Goal: Information Seeking & Learning: Learn about a topic

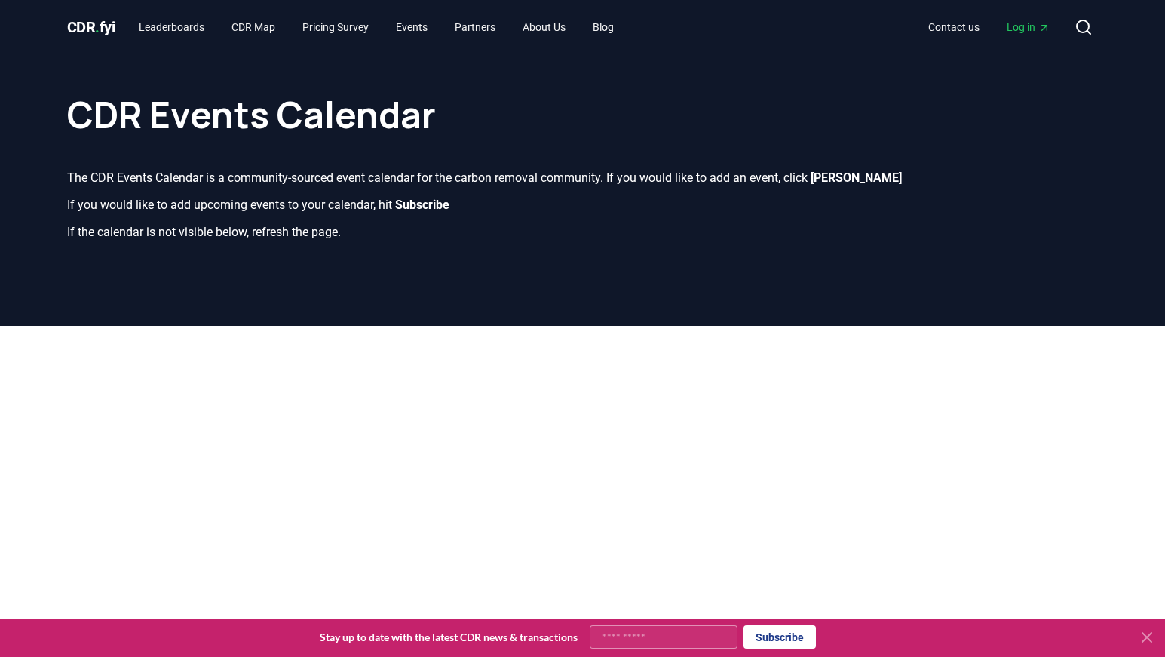
click at [78, 41] on div "CDR . fyi Leaderboards CDR Map Pricing Survey Events Partners About Us Blog Con…" at bounding box center [582, 27] width 1031 height 54
click at [95, 28] on span "CDR . fyi" at bounding box center [91, 27] width 48 height 18
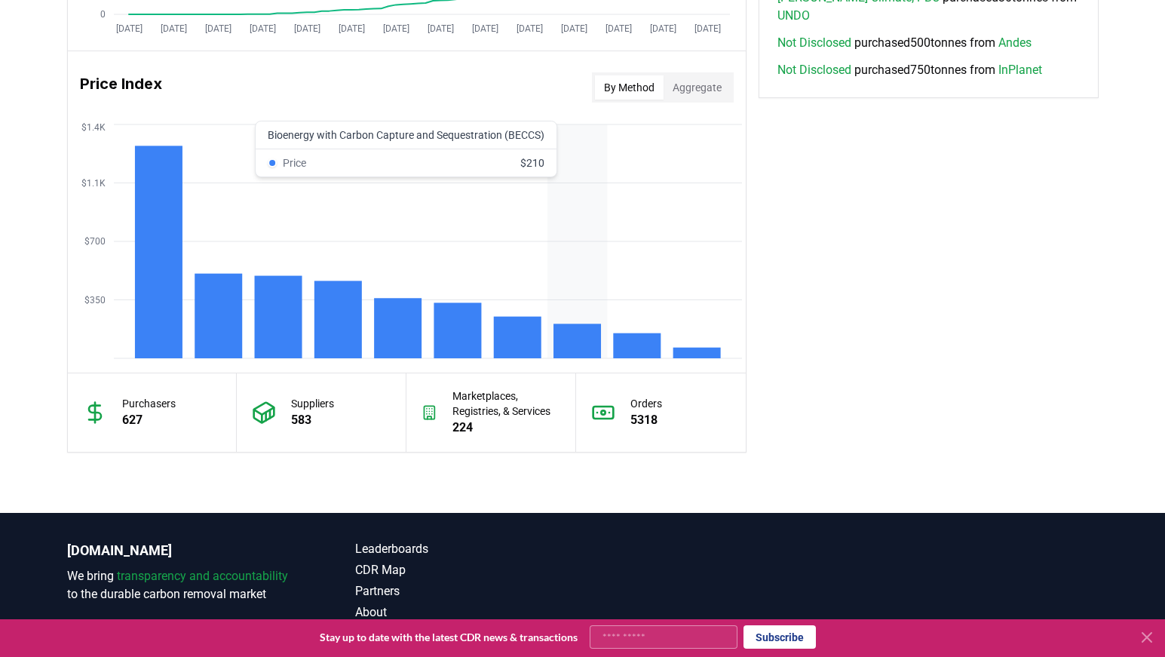
scroll to position [1206, 0]
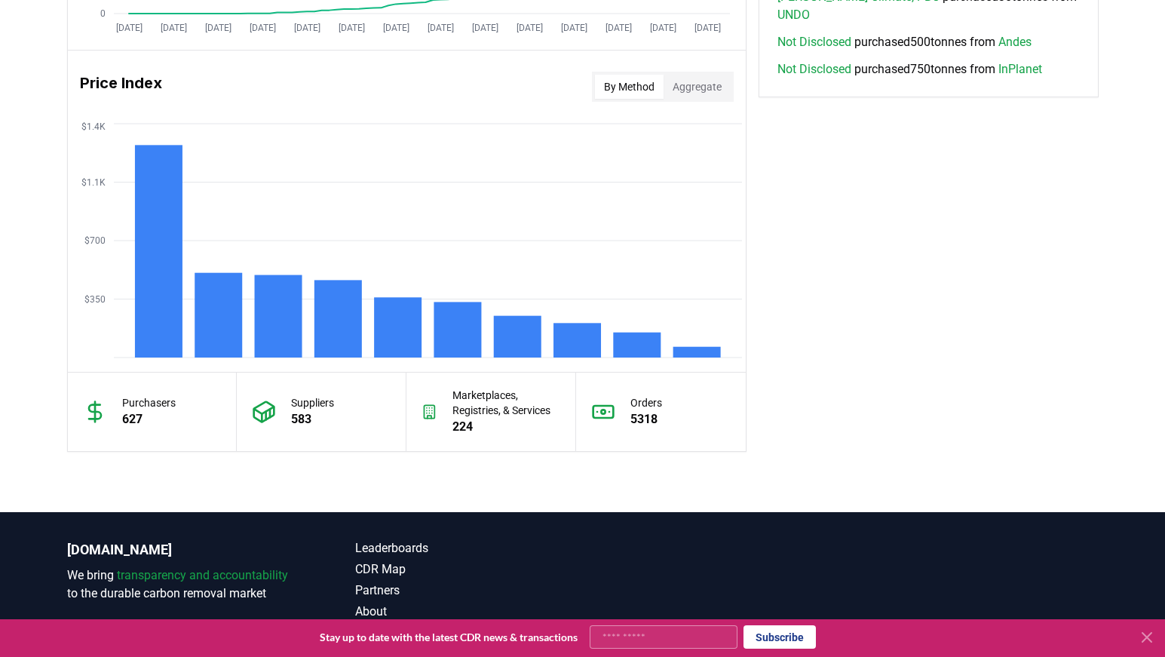
click at [672, 91] on button "Aggregate" at bounding box center [696, 87] width 67 height 24
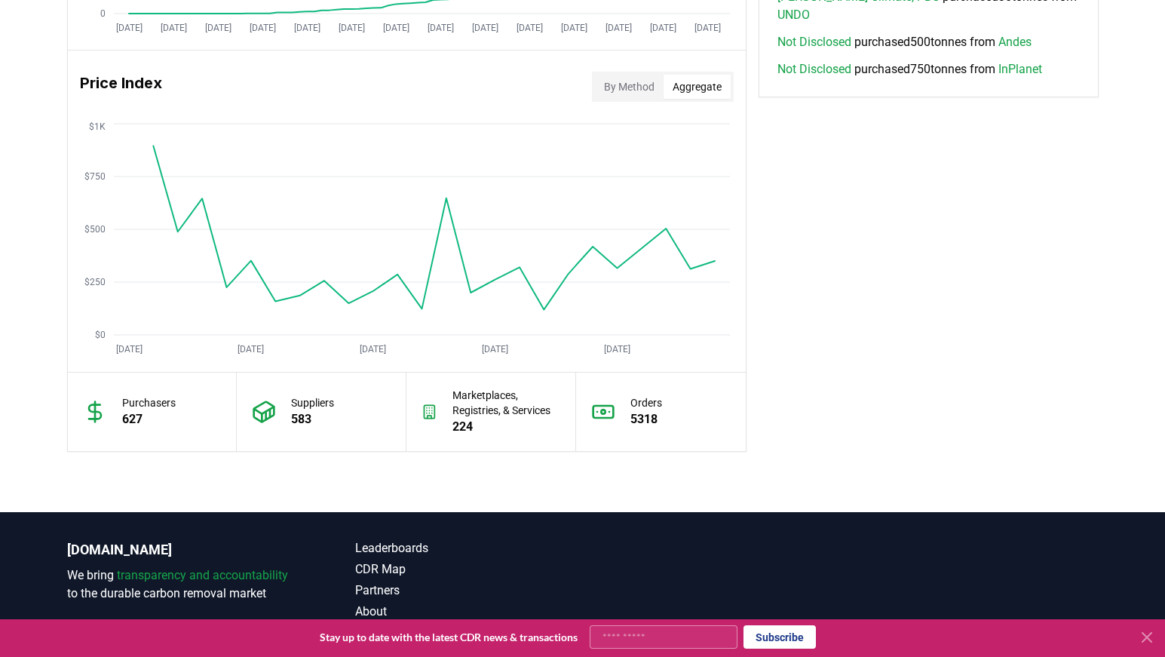
click at [645, 88] on button "By Method" at bounding box center [629, 87] width 69 height 24
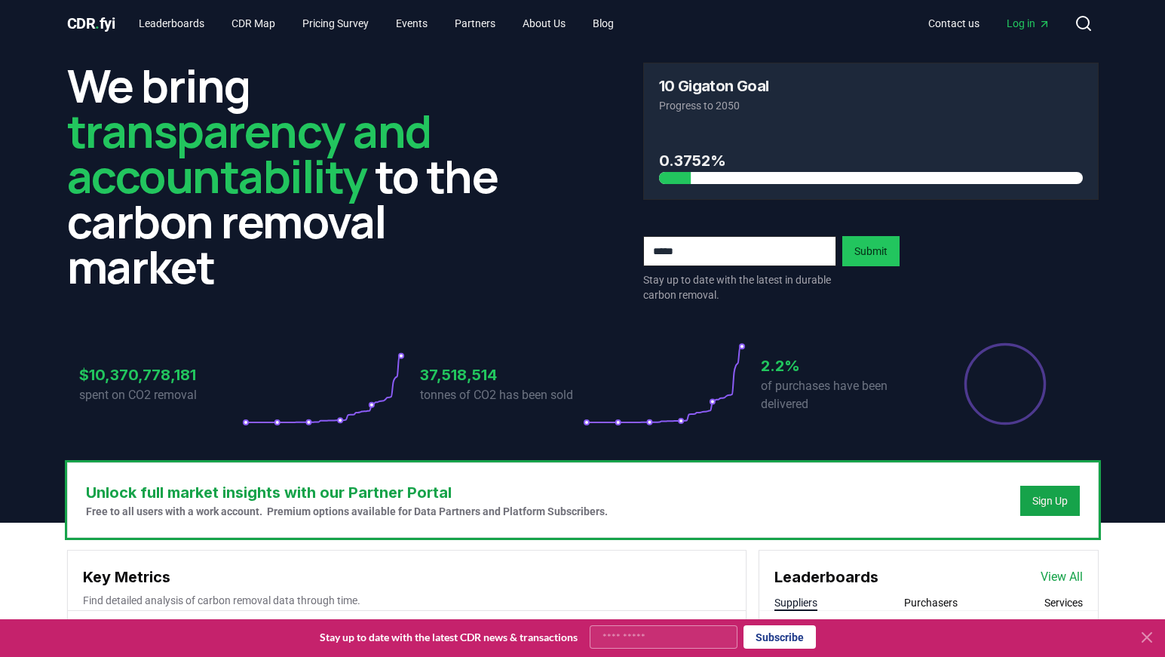
scroll to position [0, 0]
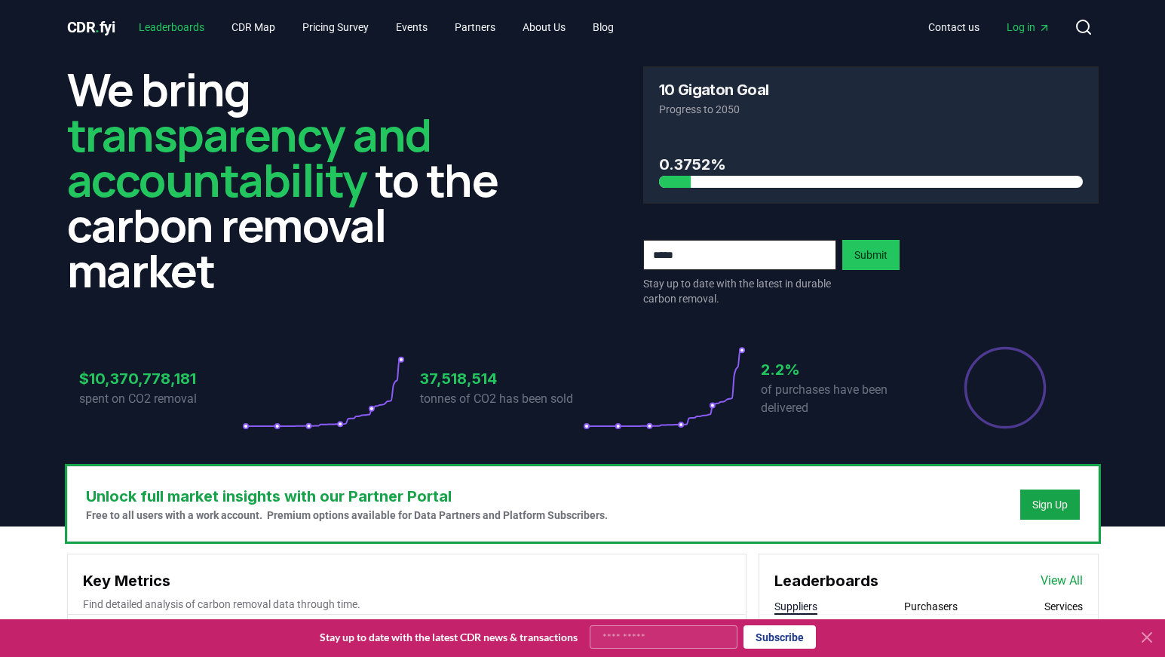
click at [182, 21] on link "Leaderboards" at bounding box center [172, 27] width 90 height 27
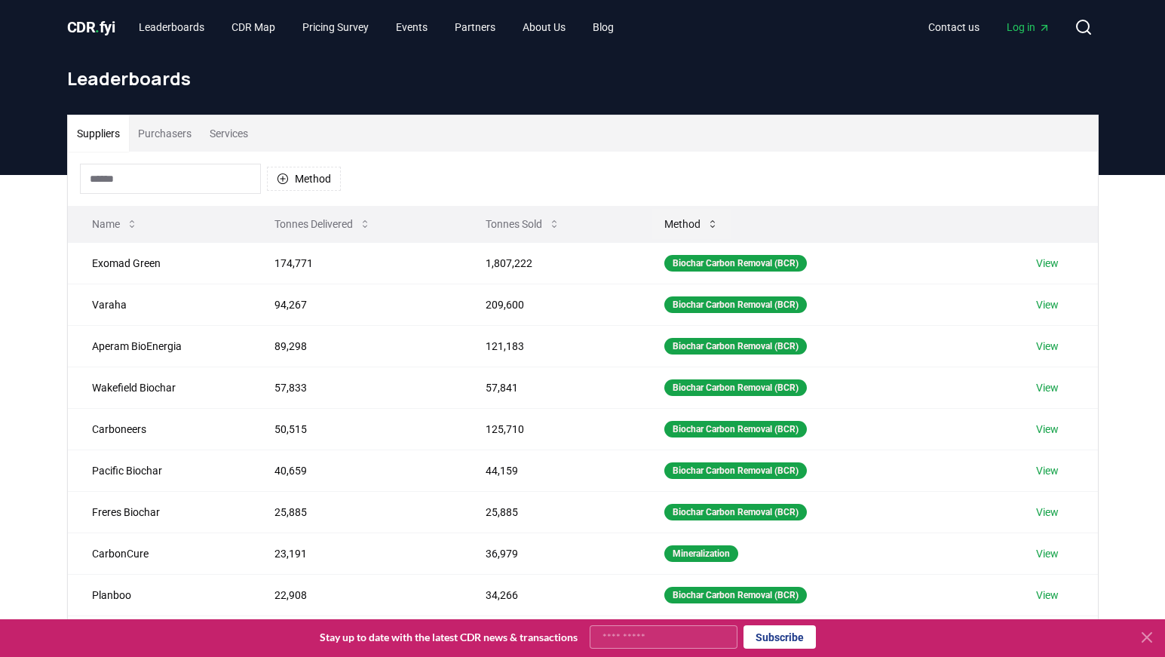
click at [685, 228] on button "Method" at bounding box center [691, 224] width 78 height 30
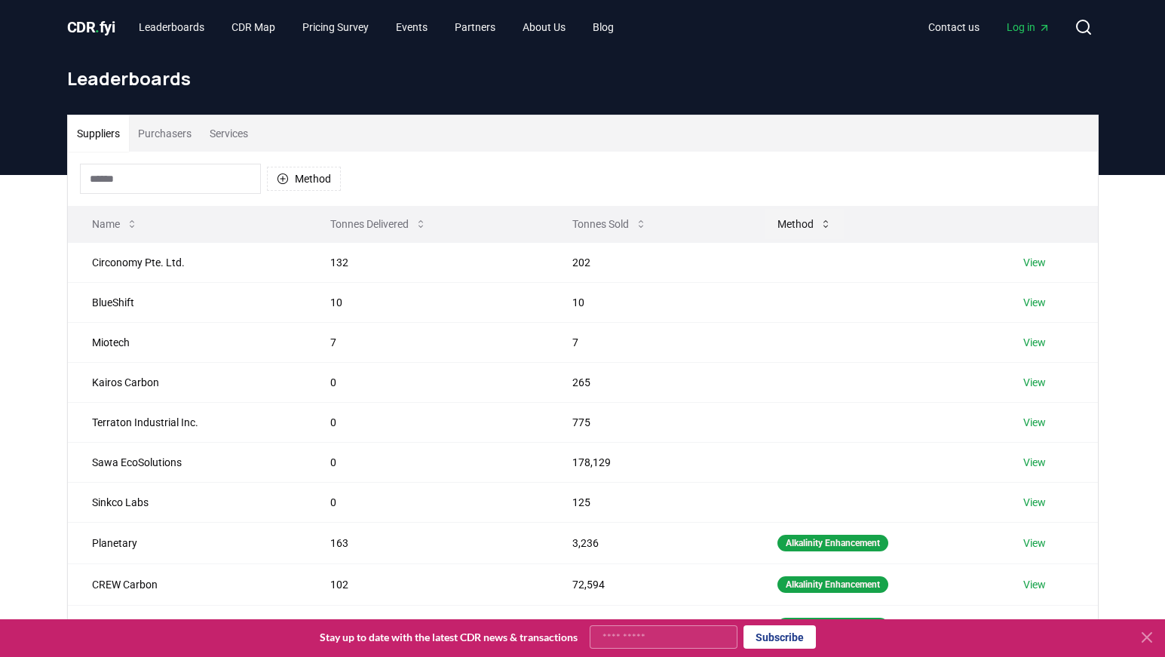
click at [788, 220] on button "Method" at bounding box center [804, 224] width 78 height 30
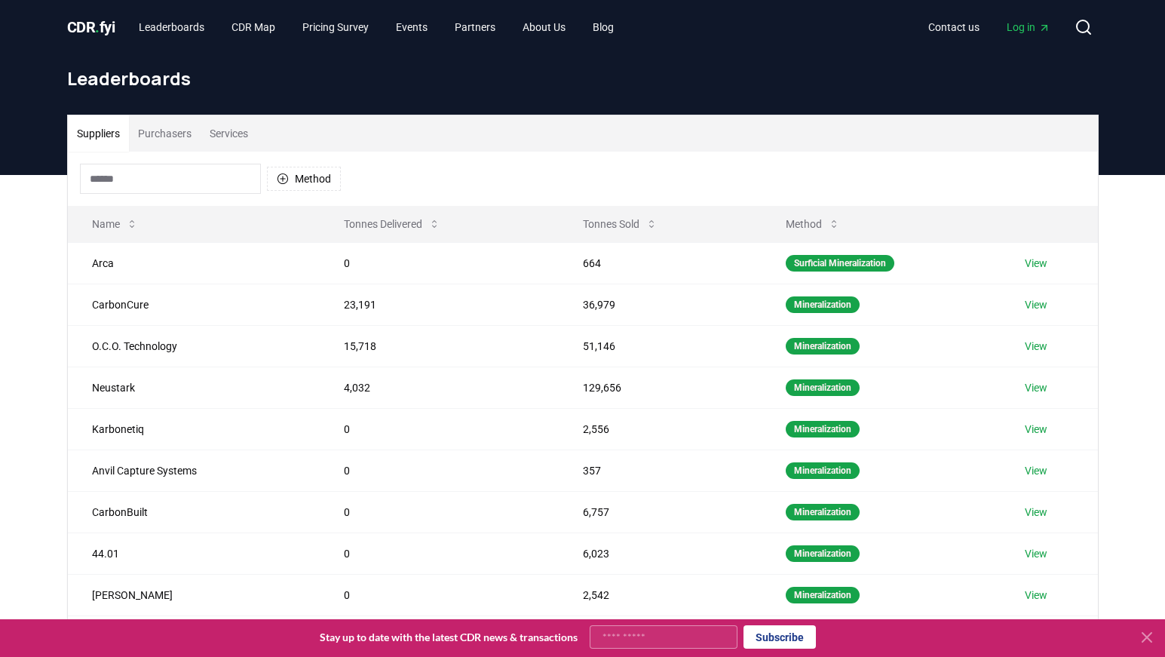
click at [215, 133] on button "Services" at bounding box center [229, 133] width 57 height 36
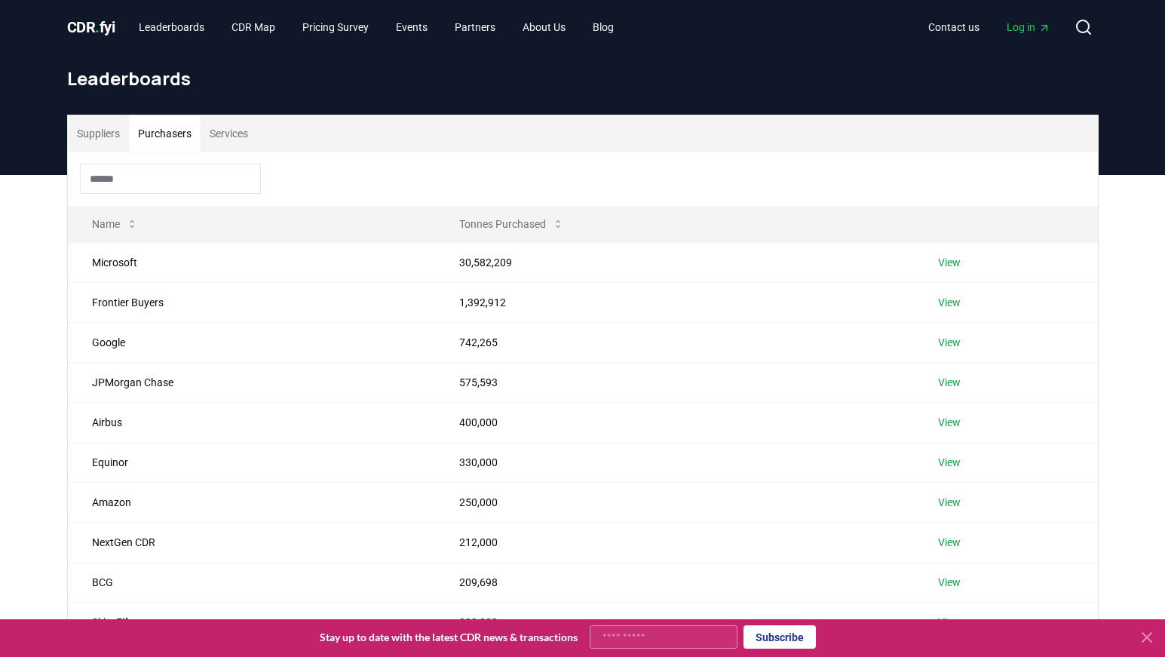
click at [185, 132] on button "Purchasers" at bounding box center [165, 133] width 72 height 36
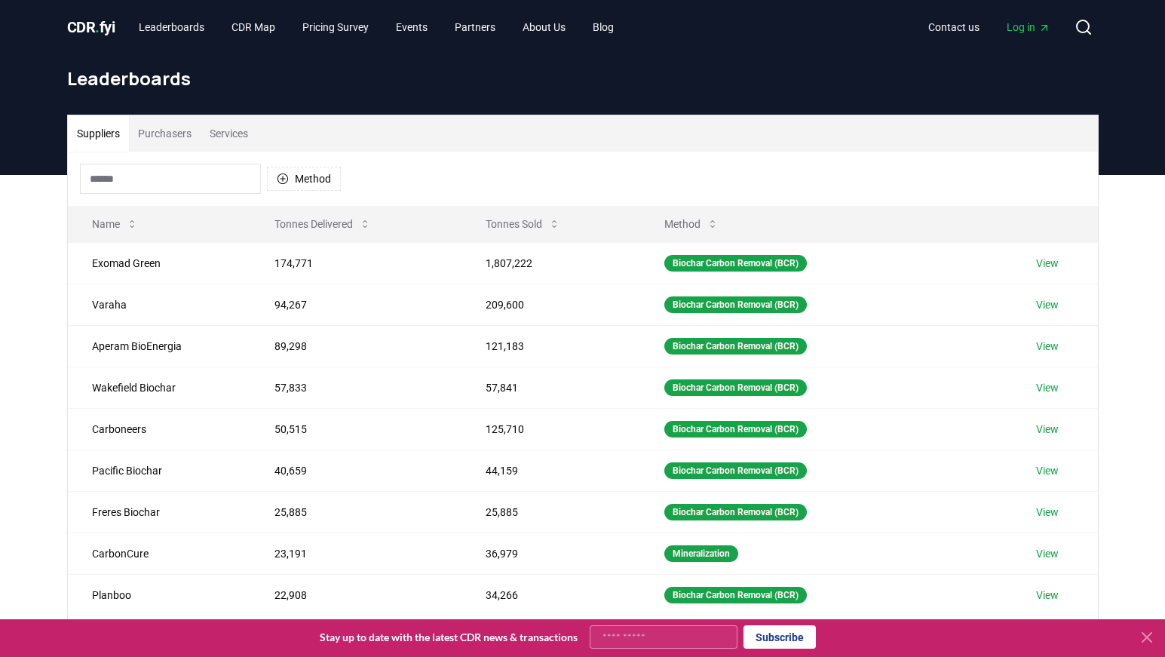
click at [115, 138] on button "Suppliers" at bounding box center [98, 133] width 61 height 36
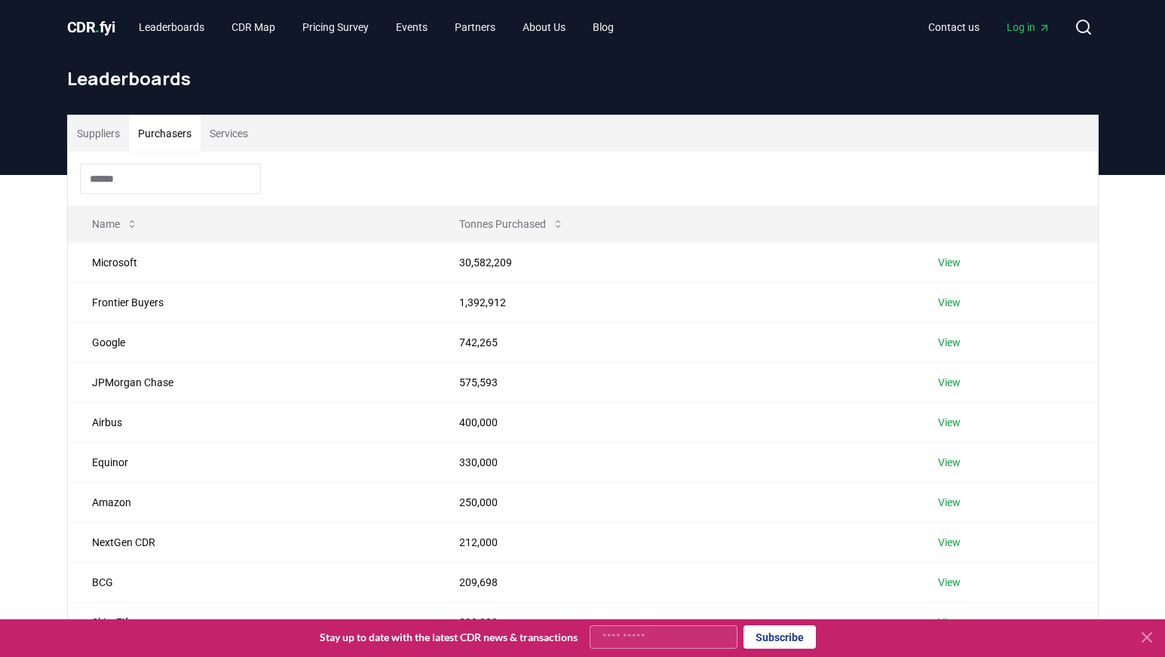
click at [196, 145] on button "Purchasers" at bounding box center [165, 133] width 72 height 36
click at [224, 128] on button "Services" at bounding box center [229, 133] width 57 height 36
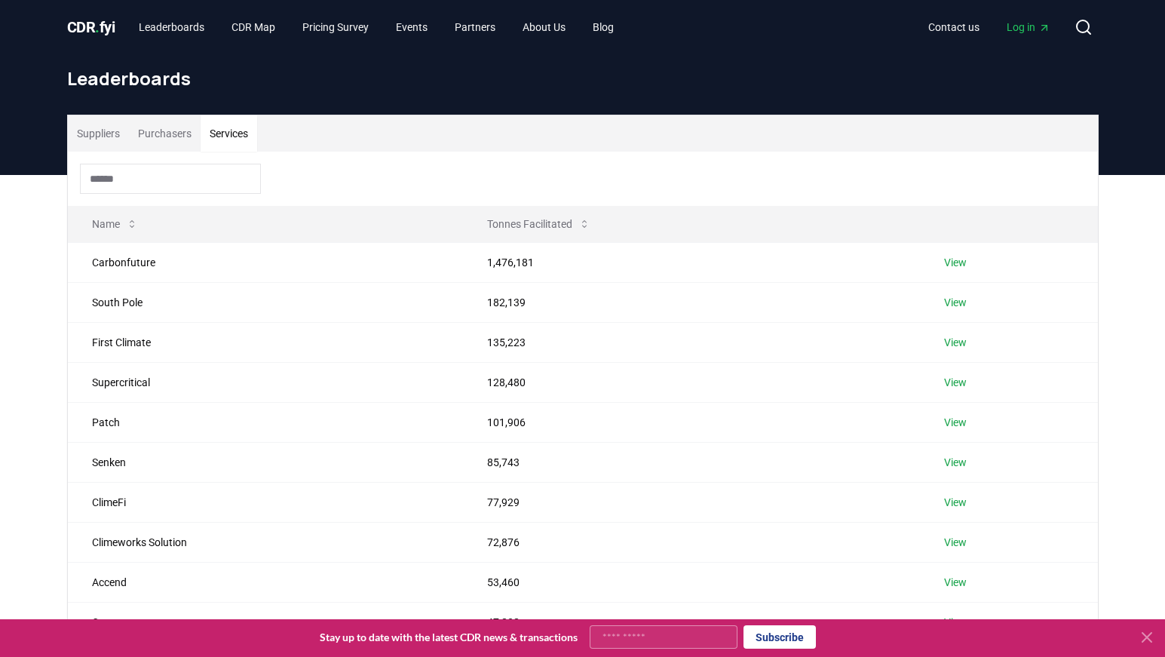
click at [213, 130] on button "Services" at bounding box center [229, 133] width 57 height 36
click at [1092, 29] on button "Search" at bounding box center [1083, 27] width 30 height 30
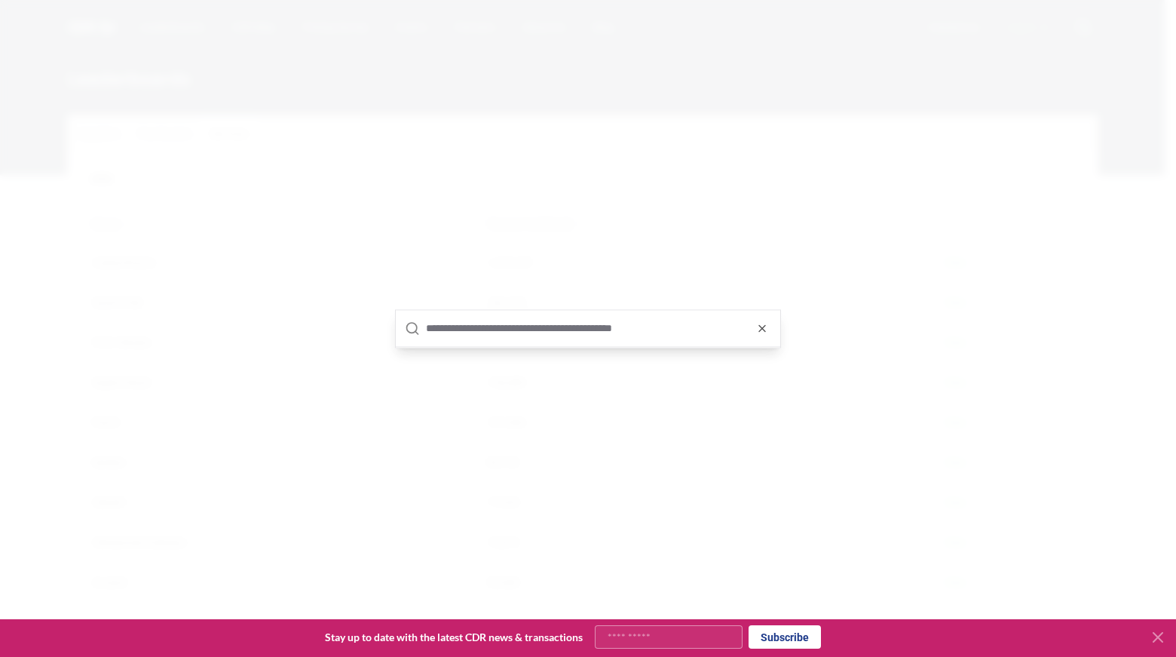
click at [527, 329] on input "text" at bounding box center [598, 328] width 345 height 36
click at [761, 329] on icon "button" at bounding box center [762, 328] width 12 height 12
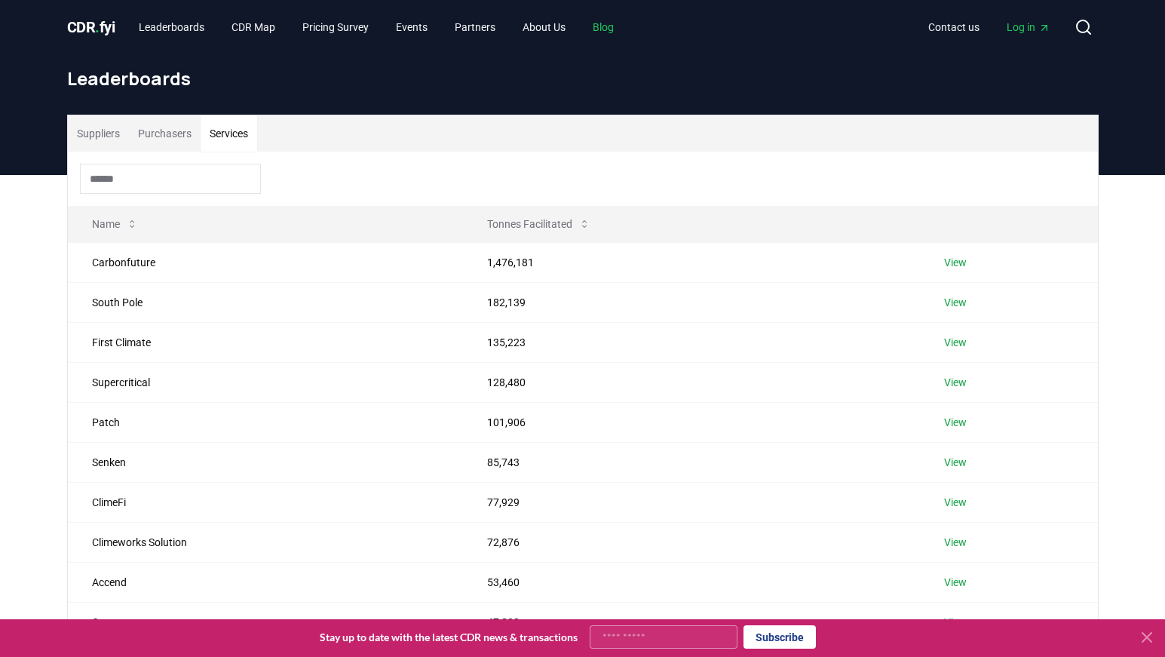
click at [614, 30] on link "Blog" at bounding box center [602, 27] width 45 height 27
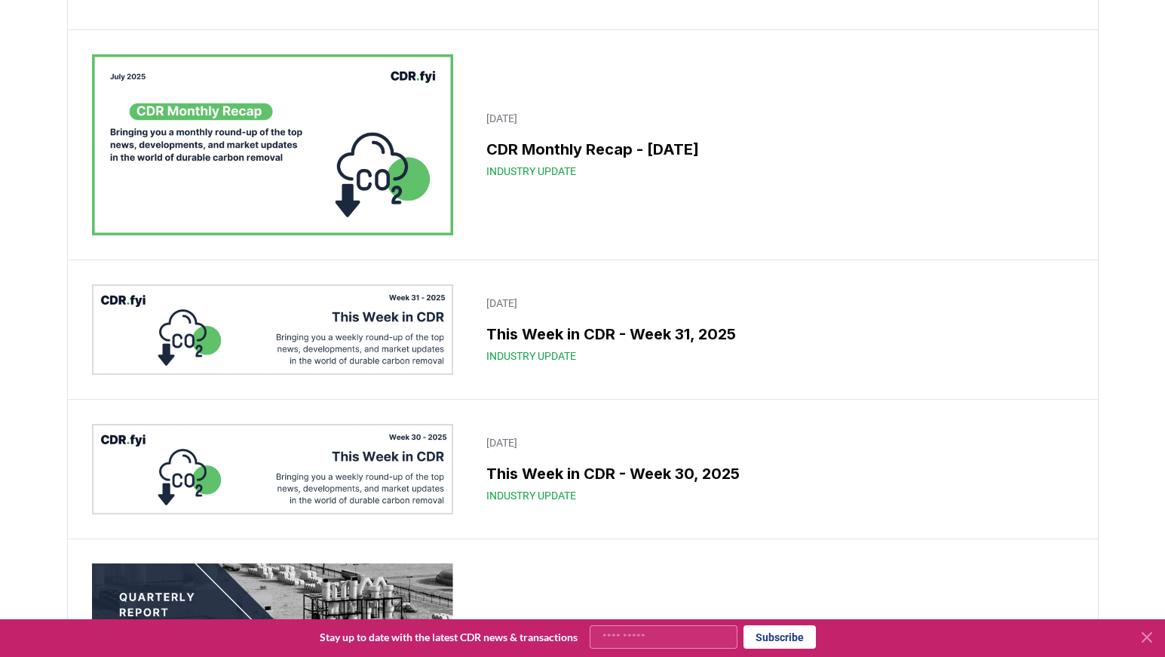
scroll to position [528, 0]
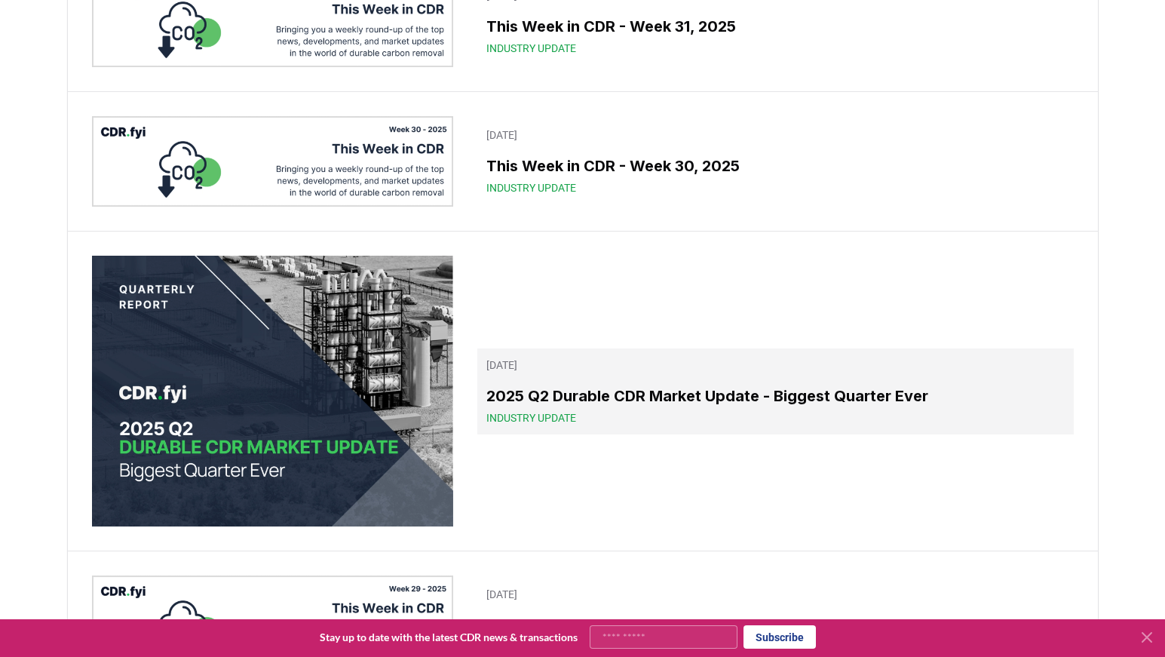
click at [627, 400] on h3 "2025 Q2 Durable CDR Market Update - Biggest Quarter Ever" at bounding box center [774, 395] width 577 height 23
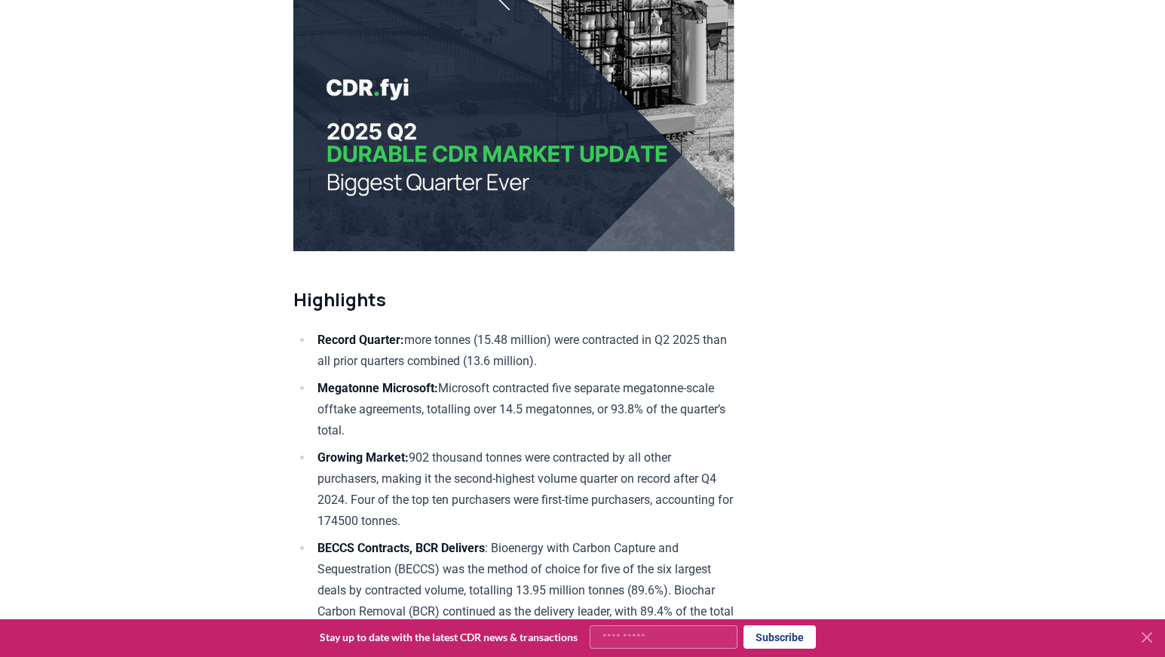
scroll to position [302, 0]
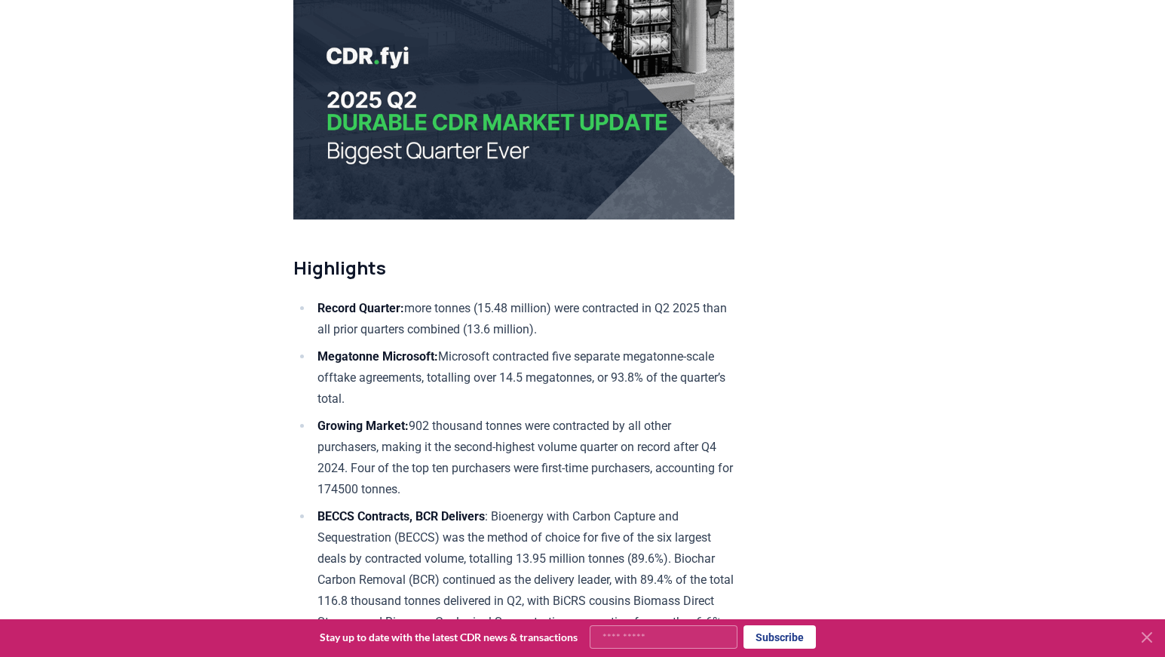
click at [1144, 633] on icon at bounding box center [1146, 636] width 9 height 9
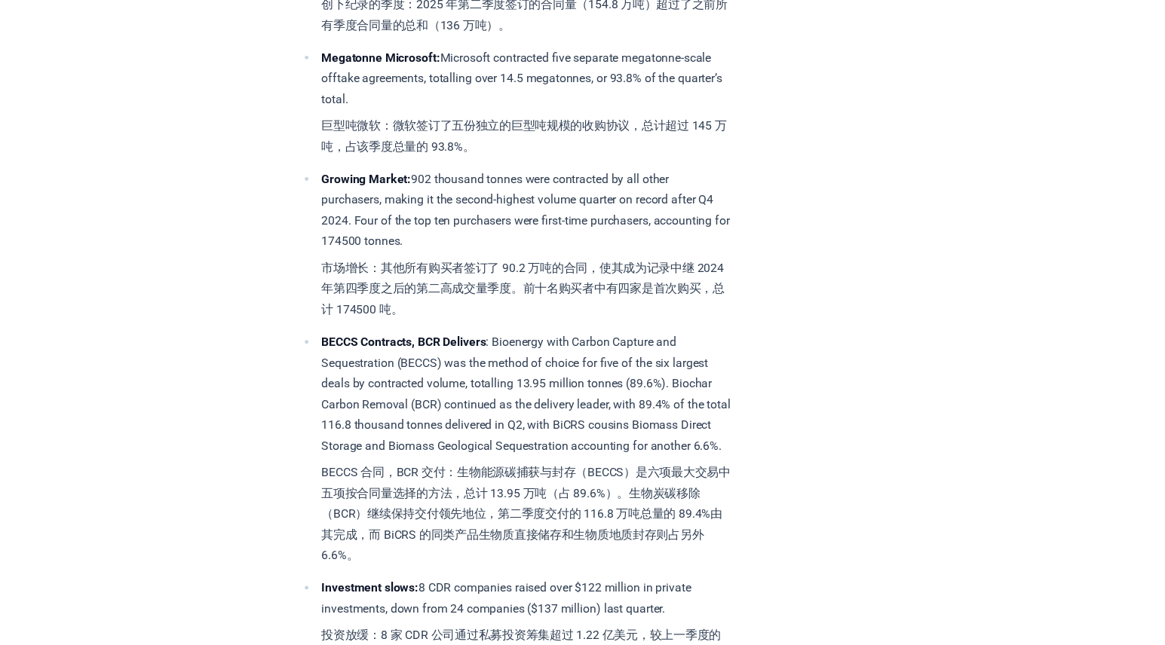
scroll to position [0, 0]
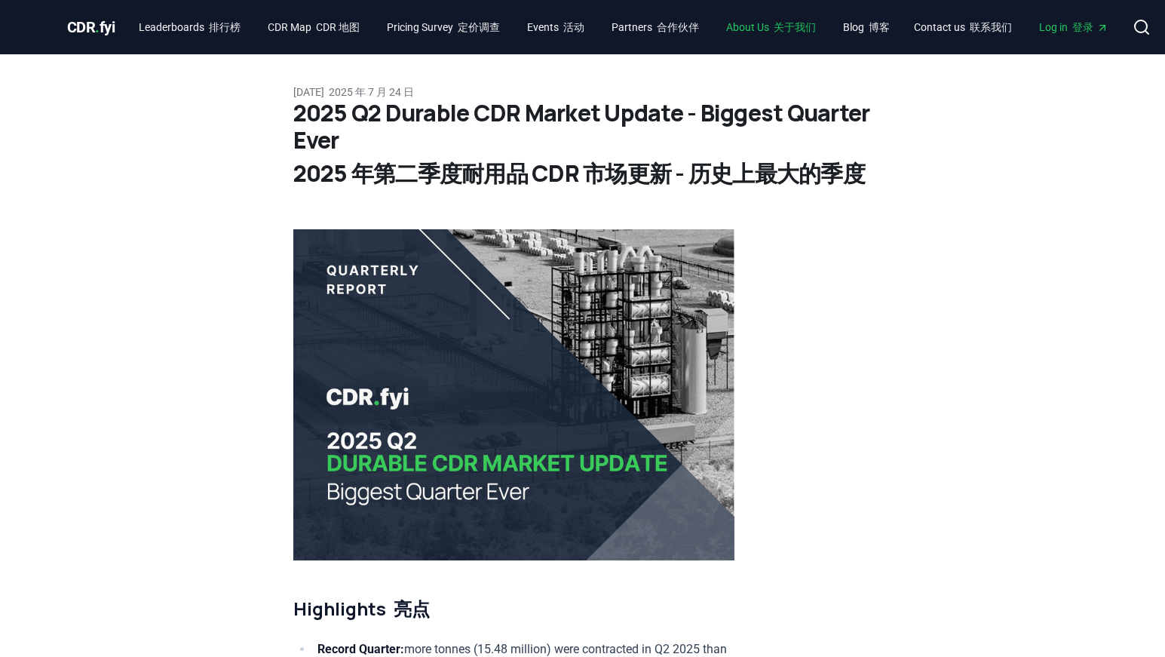
click at [767, 31] on link "About Us 关于我们" at bounding box center [771, 27] width 114 height 27
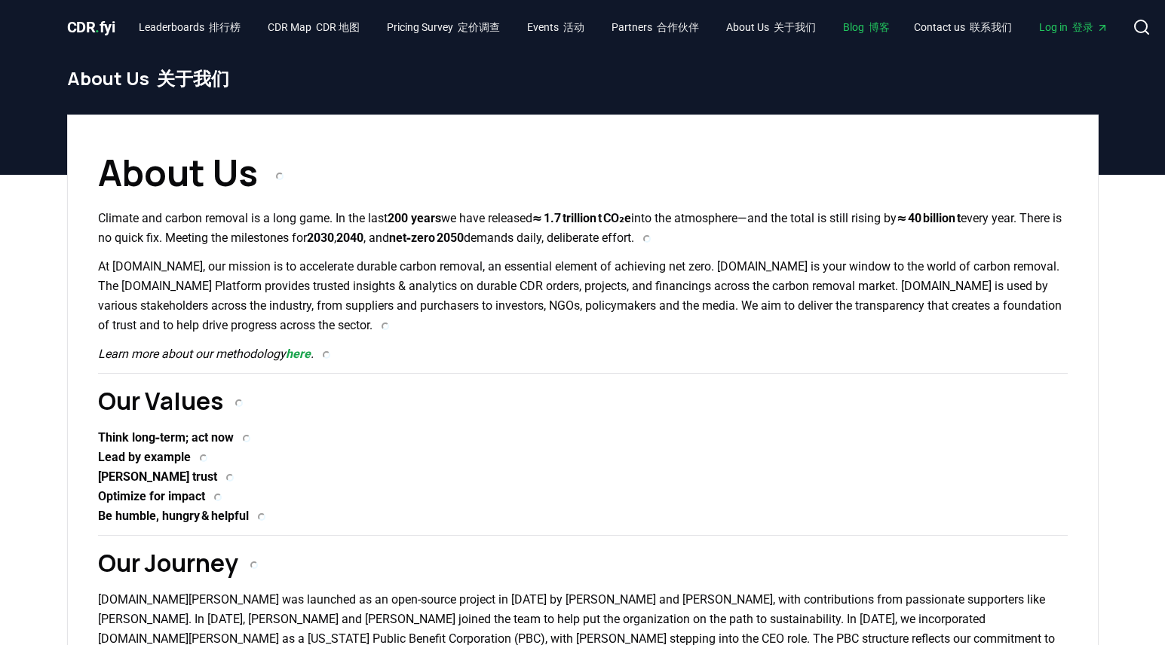
click at [890, 32] on font "博客" at bounding box center [878, 27] width 21 height 12
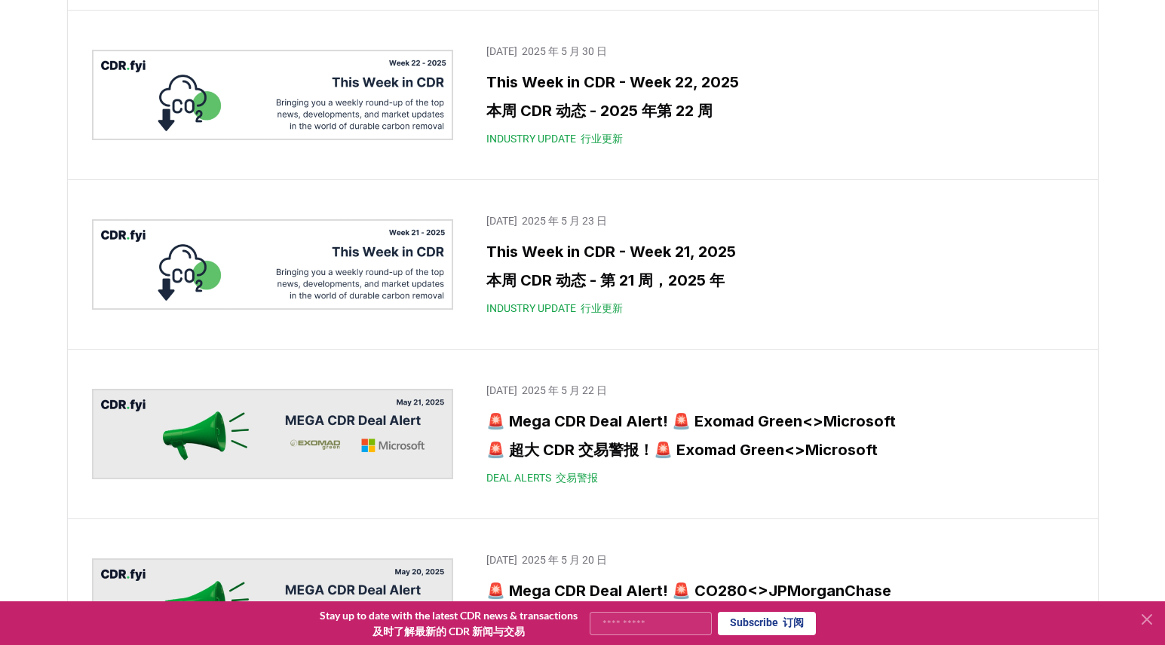
scroll to position [4252, 0]
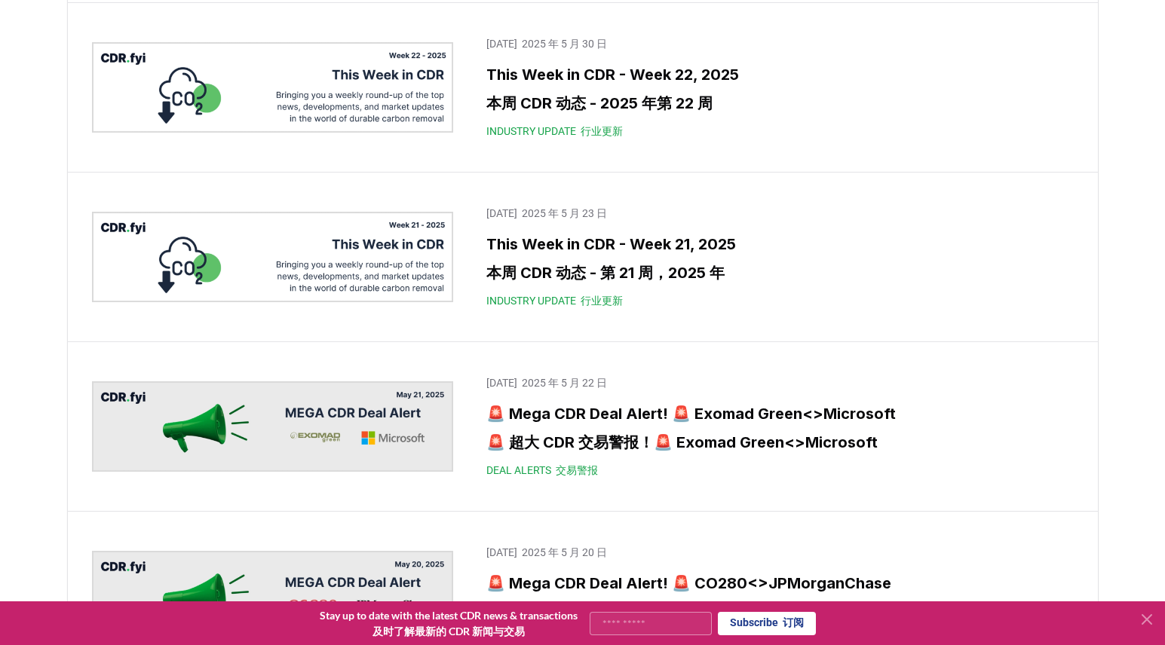
click at [1150, 618] on icon at bounding box center [1147, 620] width 18 height 18
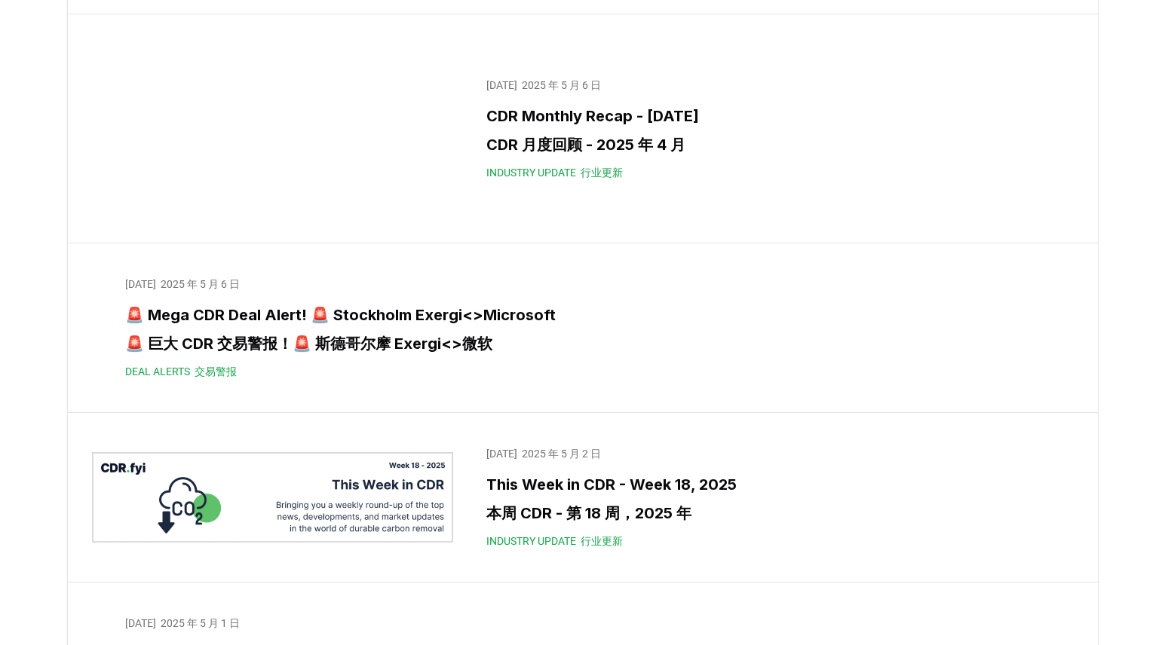
scroll to position [5759, 0]
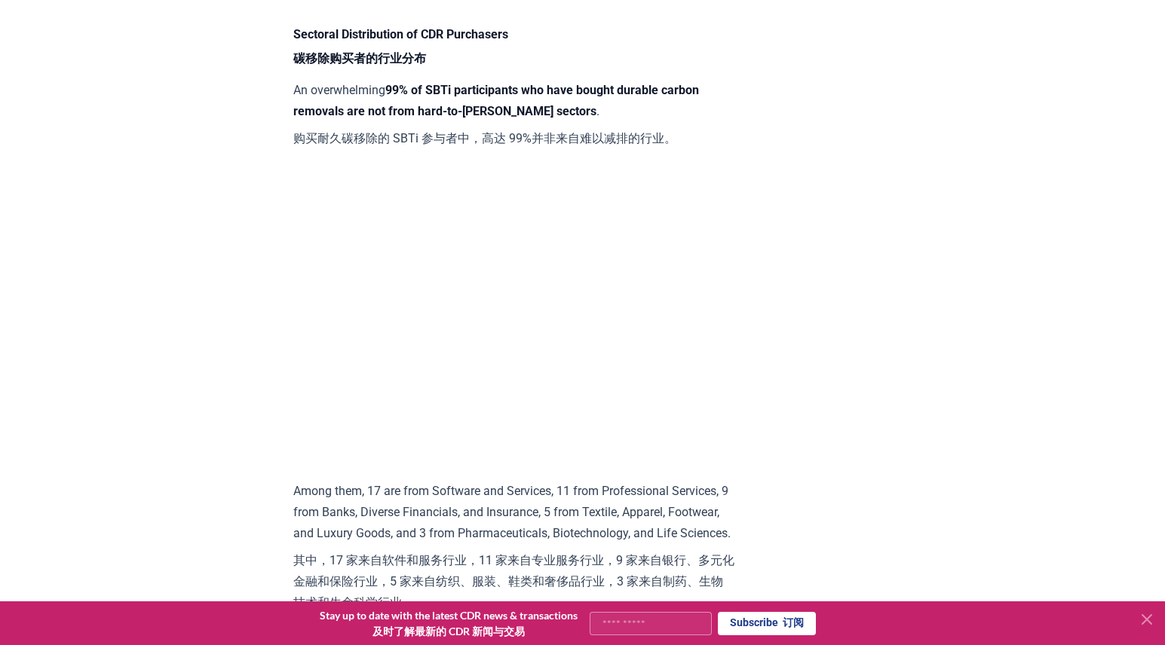
scroll to position [1863, 0]
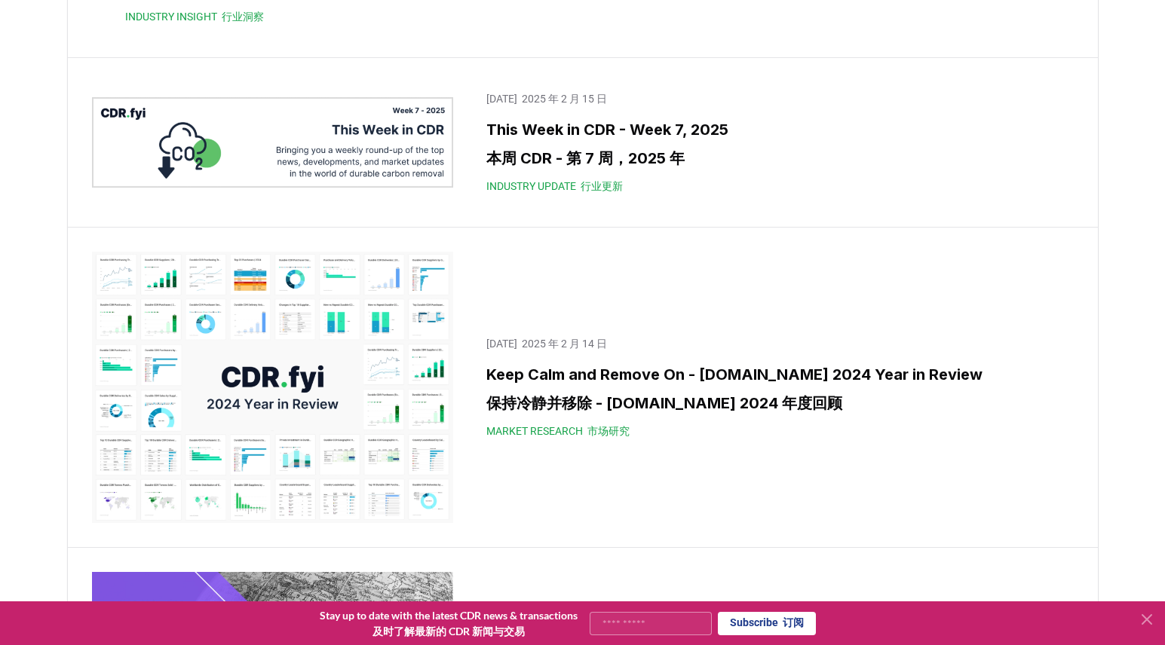
scroll to position [11157, 0]
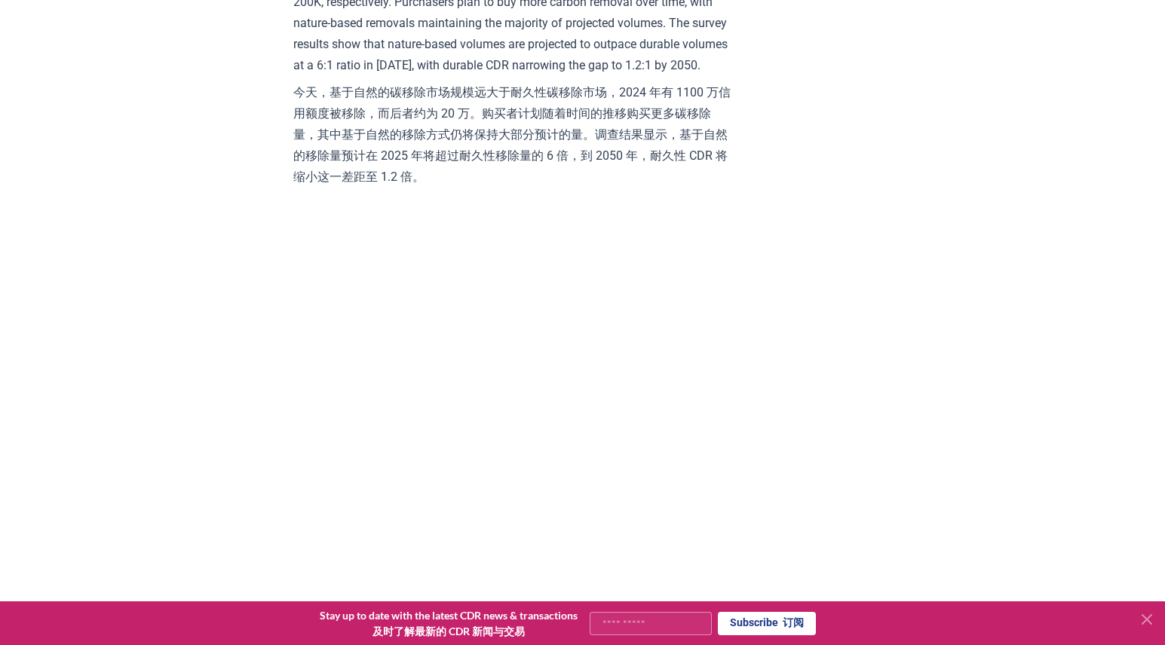
scroll to position [2943, 0]
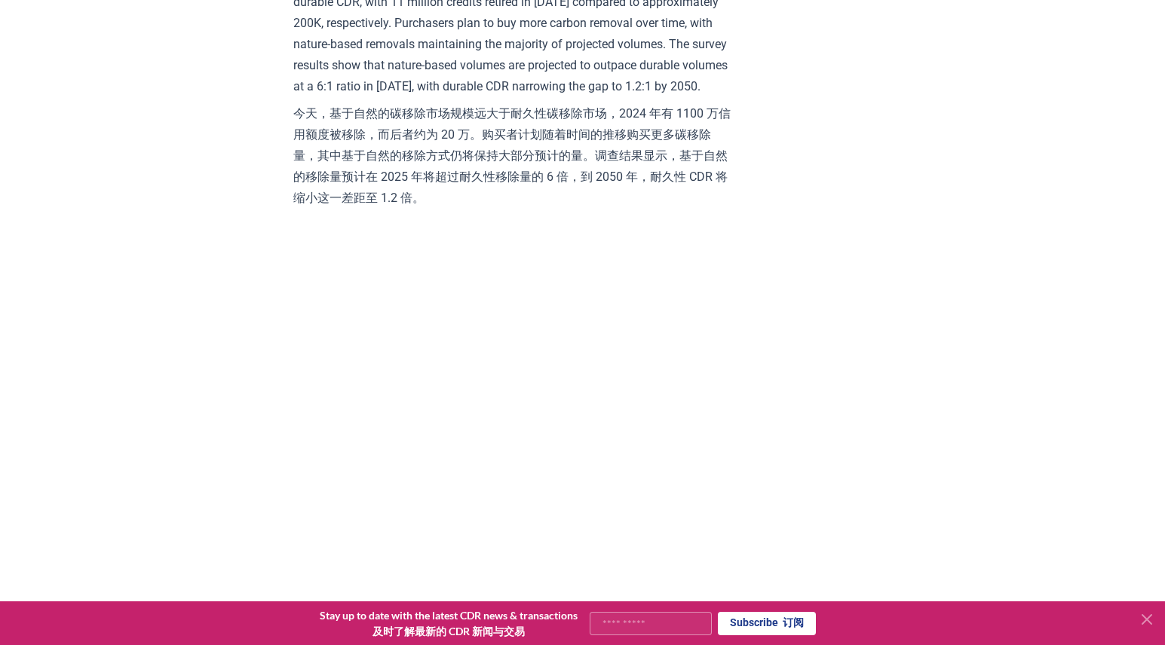
click at [1150, 616] on icon at bounding box center [1146, 619] width 9 height 9
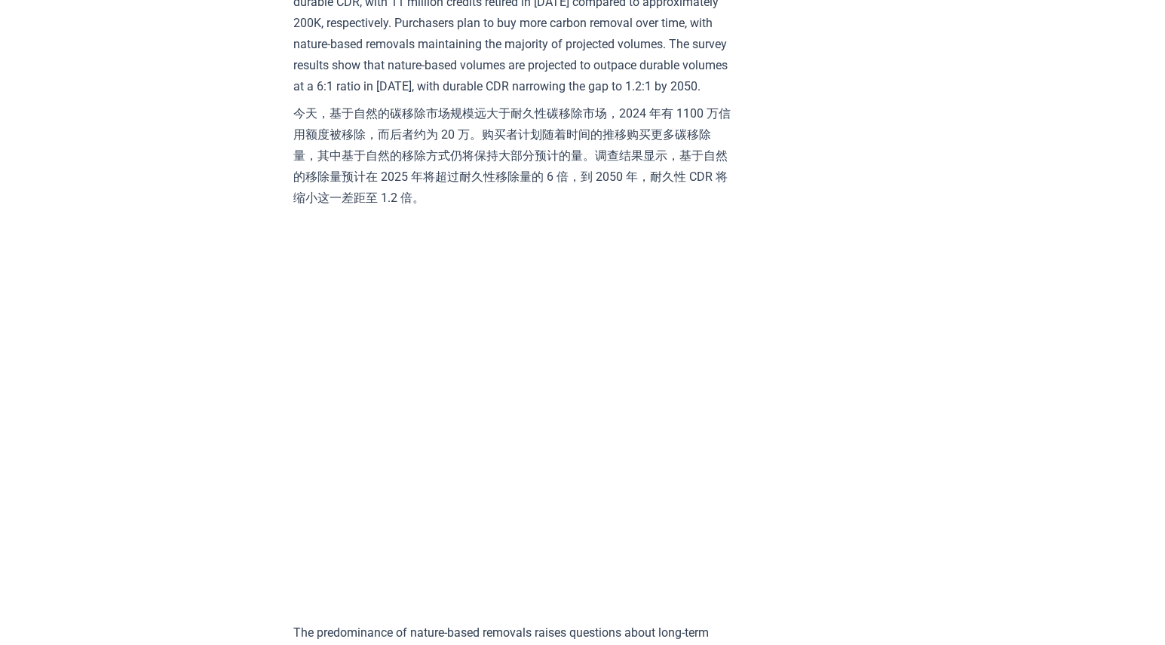
drag, startPoint x: 929, startPoint y: 291, endPoint x: 933, endPoint y: 282, distance: 9.5
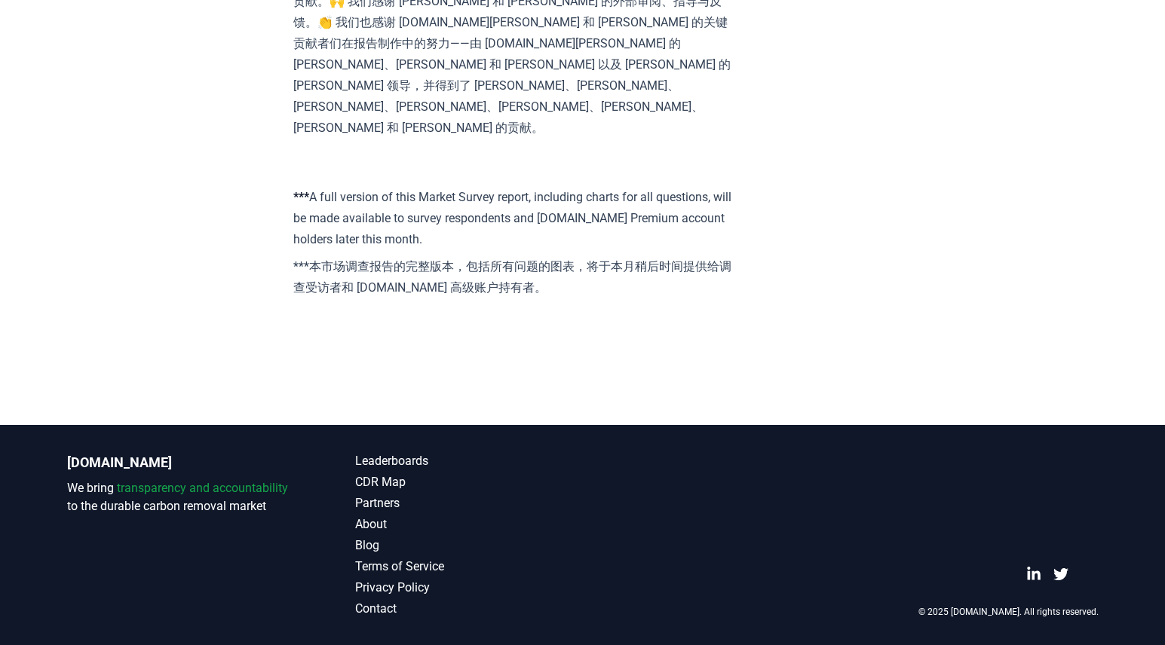
scroll to position [13035, 0]
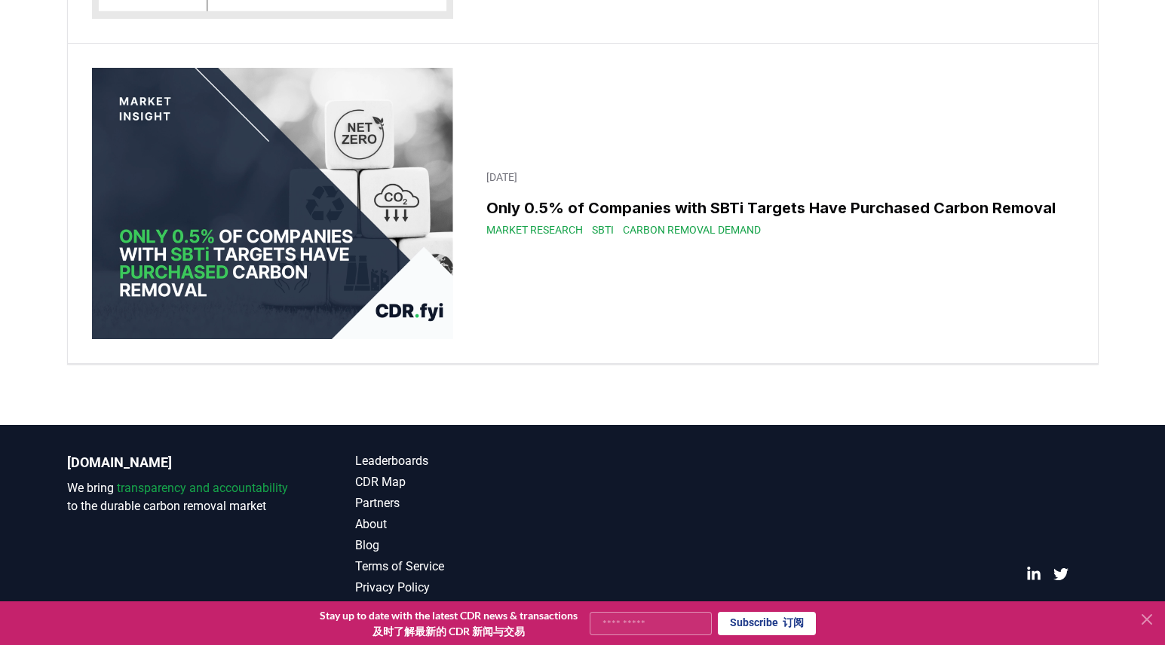
scroll to position [23899, 0]
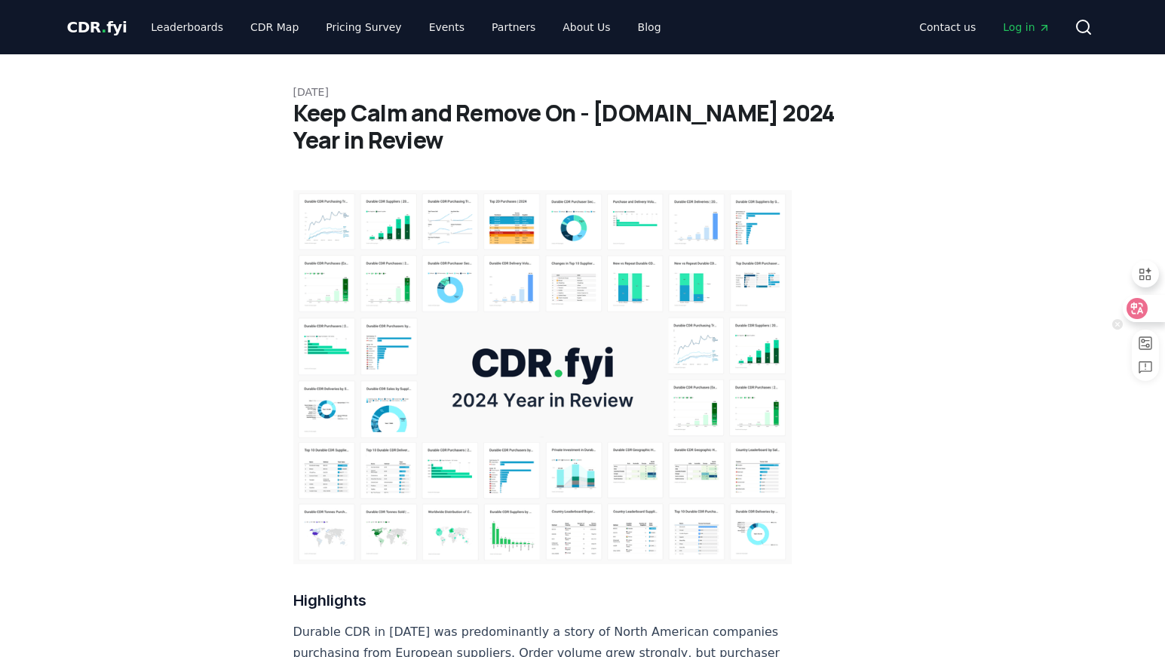
drag, startPoint x: 0, startPoint y: 0, endPoint x: 1150, endPoint y: 305, distance: 1189.5
click at [1150, 305] on div at bounding box center [1142, 308] width 41 height 27
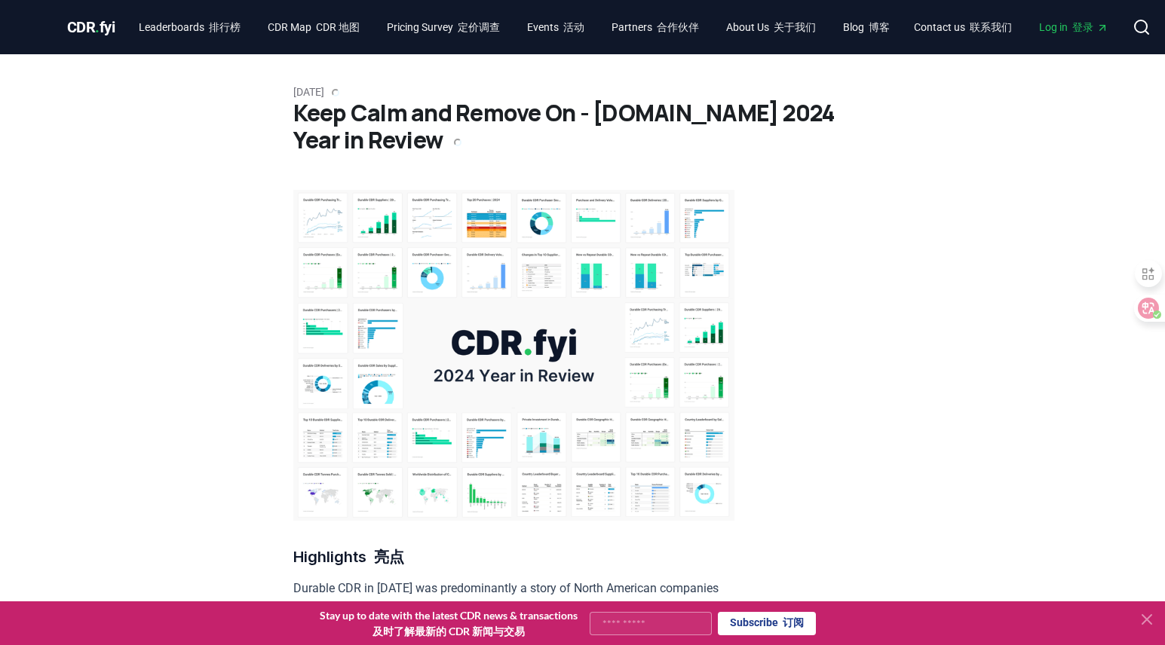
click at [1144, 632] on div at bounding box center [1144, 624] width 30 height 32
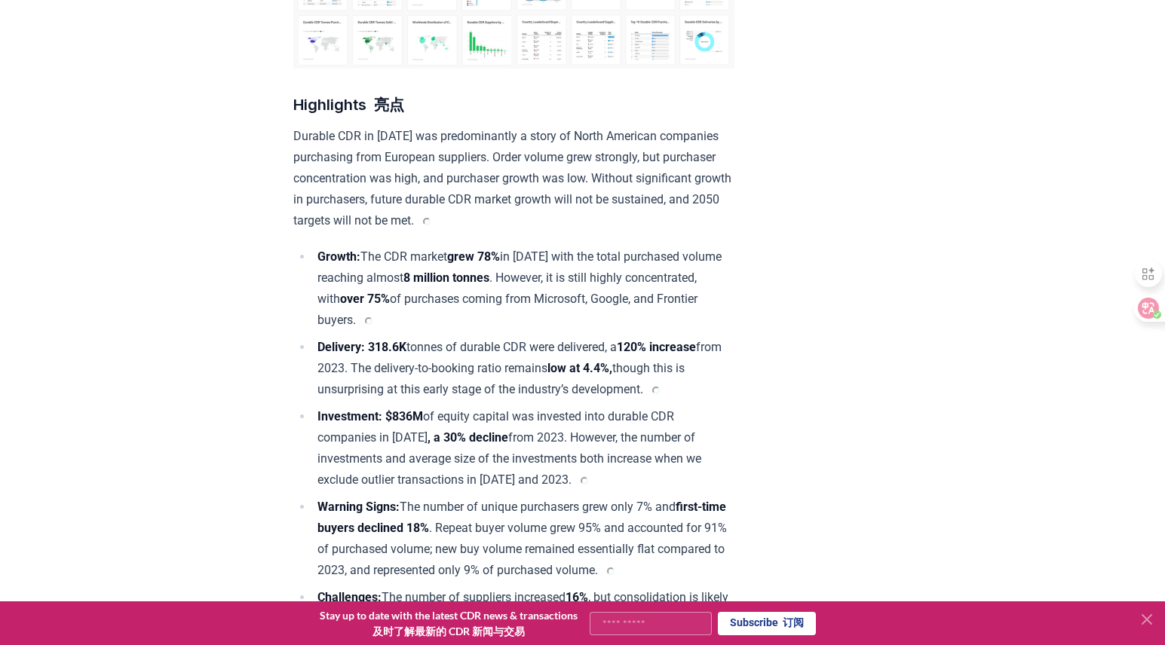
scroll to position [492, 0]
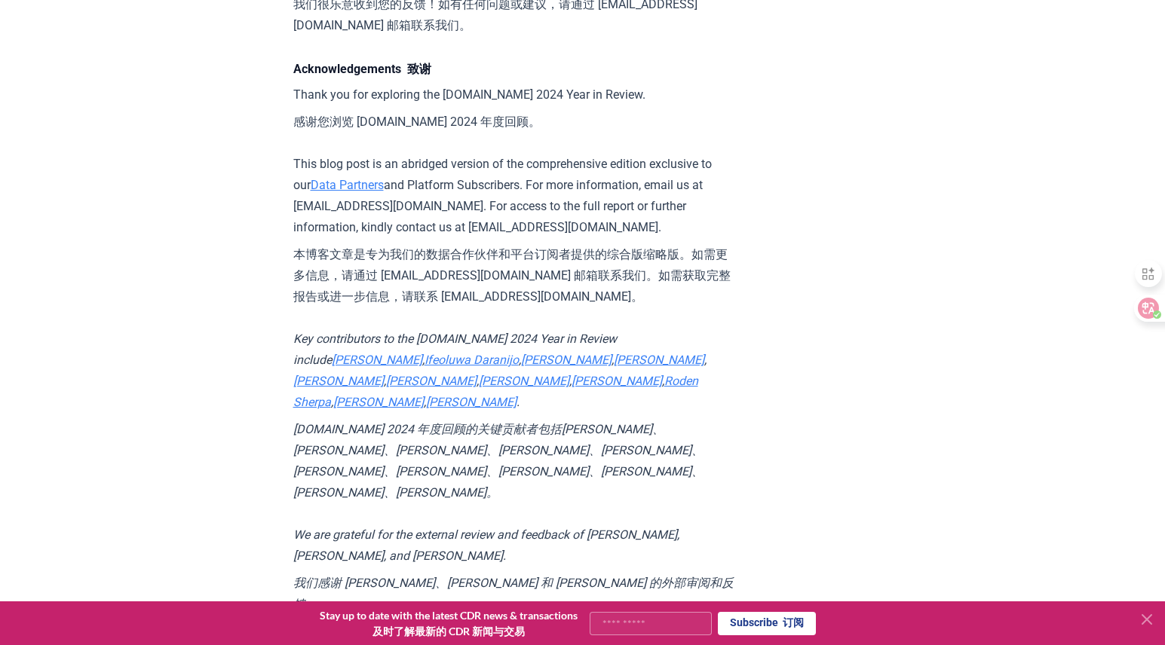
scroll to position [20255, 0]
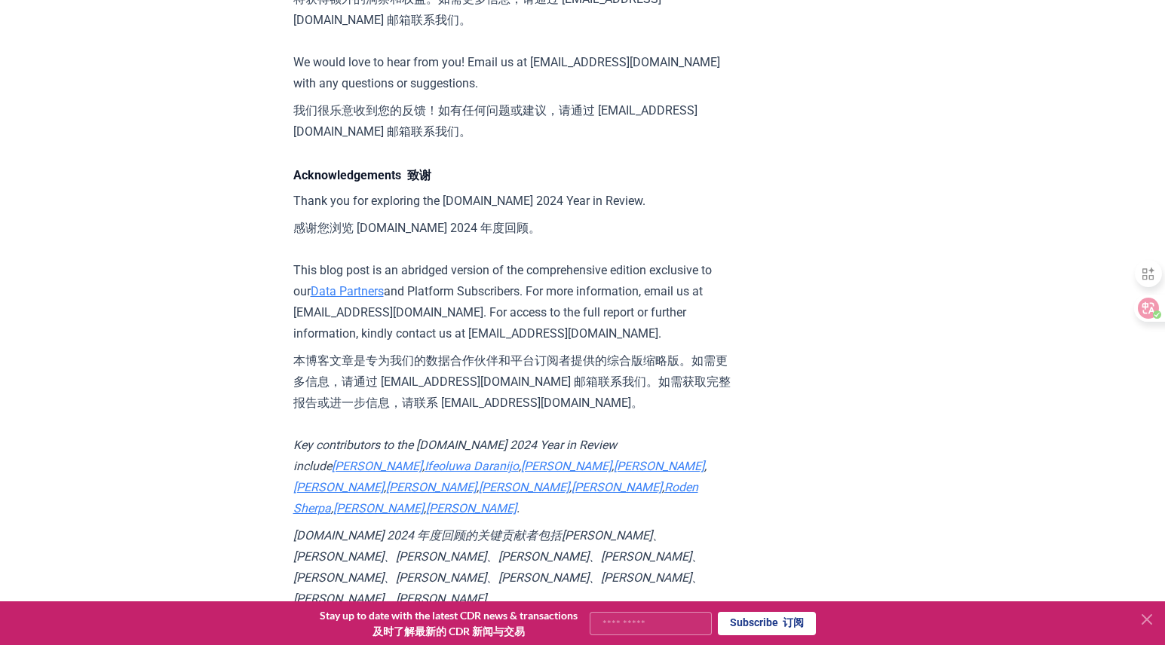
click at [1150, 616] on icon at bounding box center [1146, 619] width 9 height 9
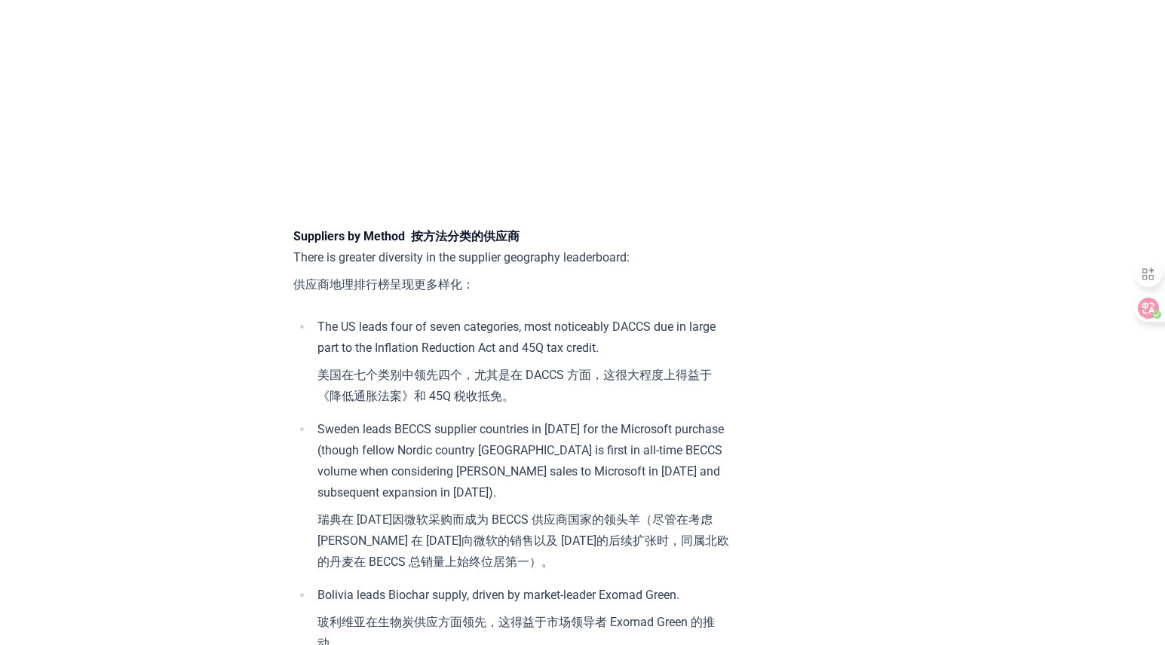
scroll to position [16283, 0]
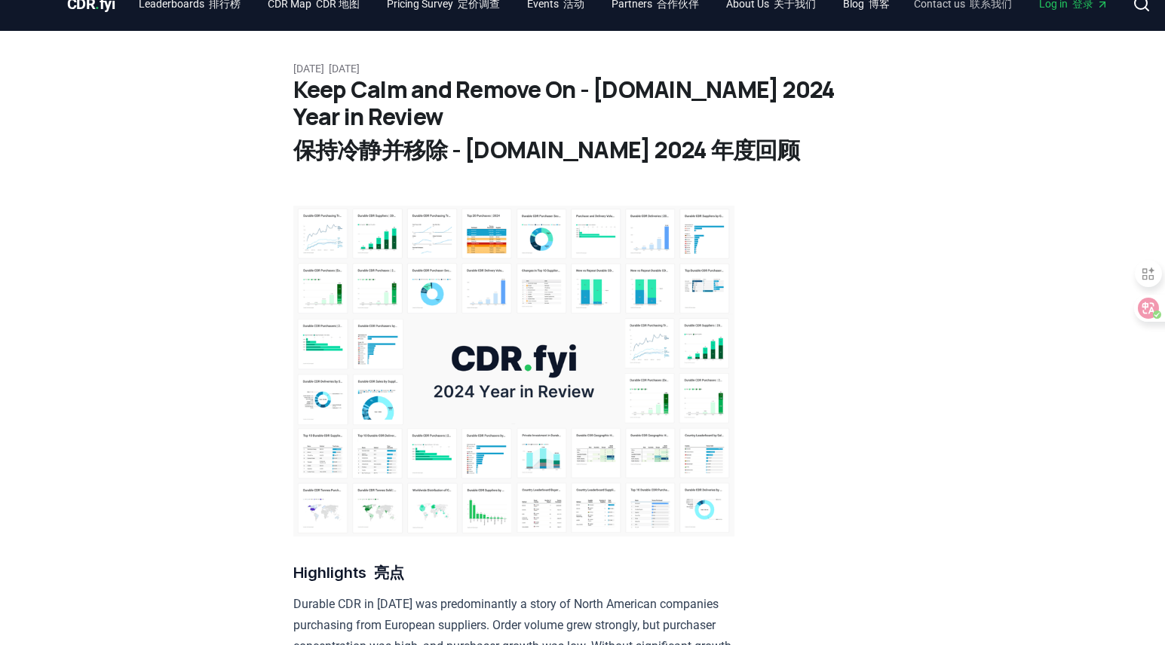
scroll to position [0, 0]
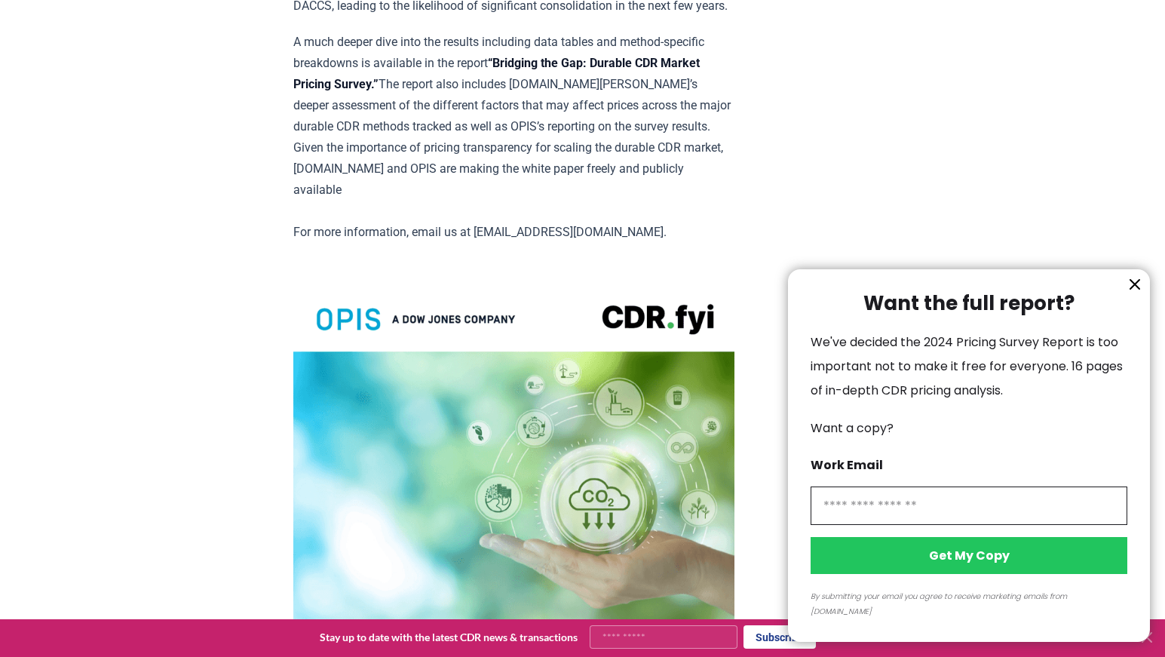
scroll to position [2790, 0]
click at [1136, 289] on icon "information" at bounding box center [1134, 284] width 9 height 9
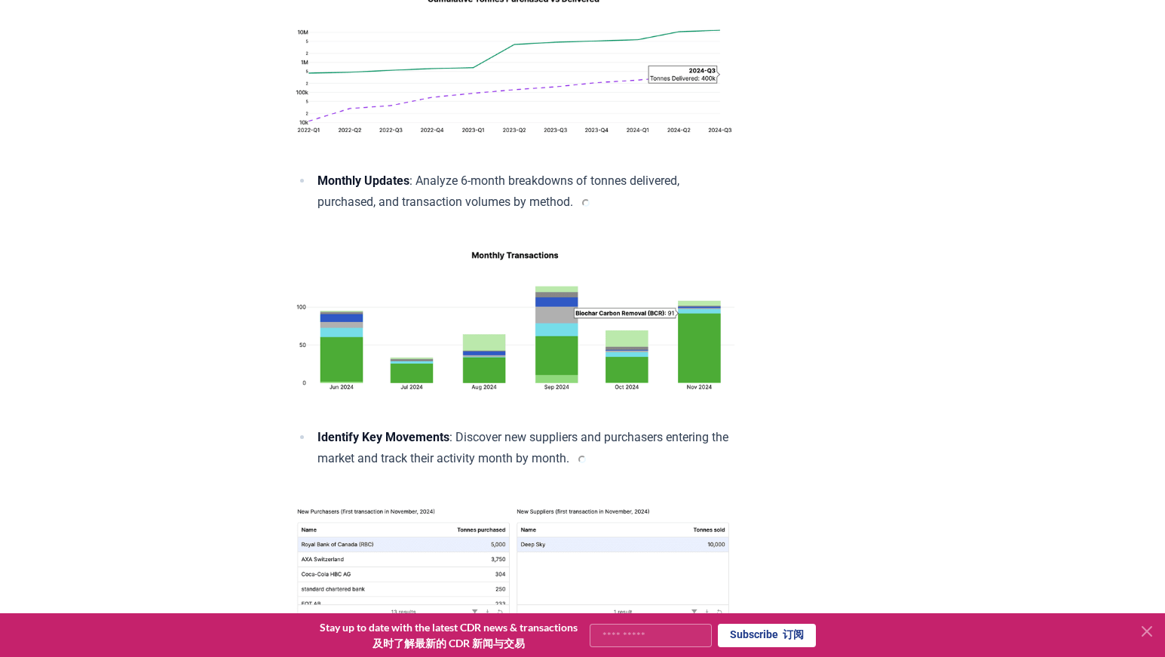
scroll to position [1055, 0]
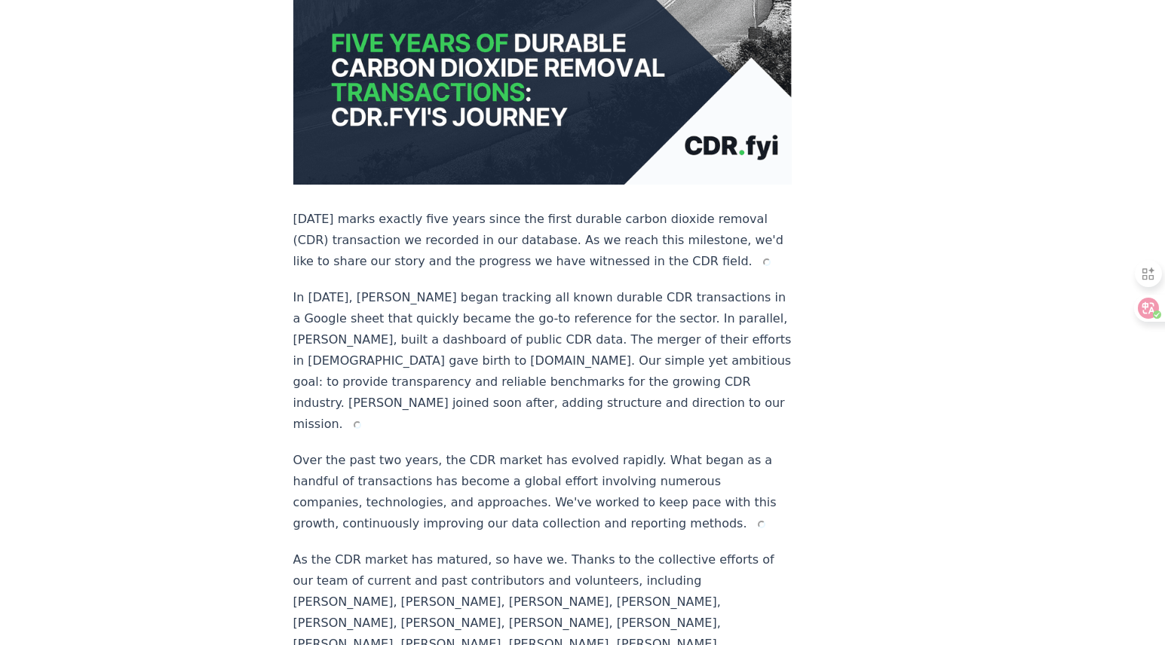
scroll to position [384, 0]
